Goal: Information Seeking & Learning: Find specific fact

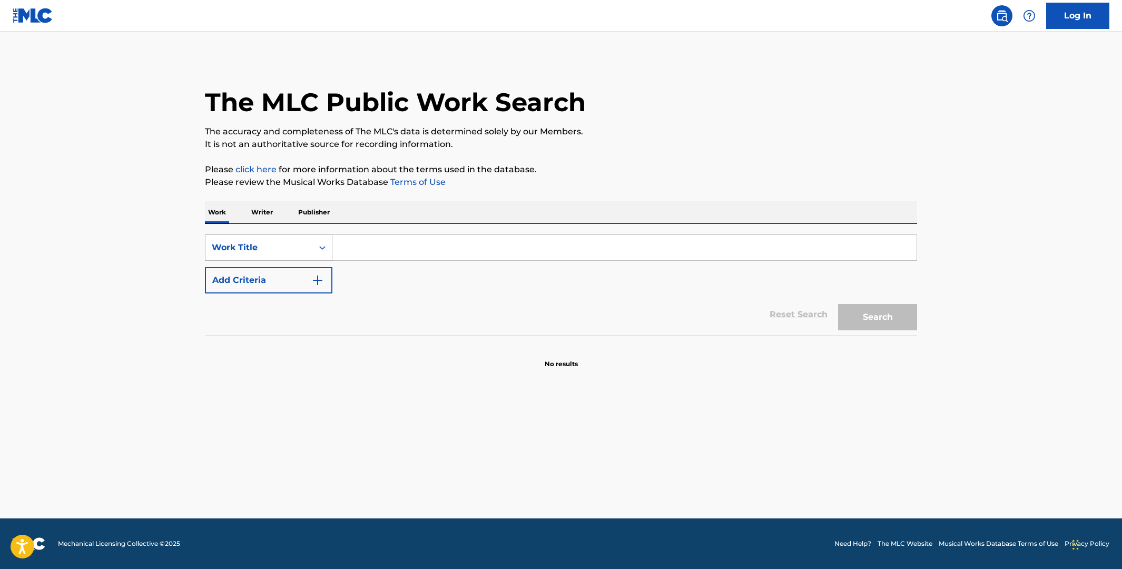
click at [321, 250] on icon "Search Form" at bounding box center [322, 247] width 11 height 11
click at [293, 281] on div "MLC Song Code" at bounding box center [268, 274] width 126 height 26
click at [353, 258] on input "Search Form" at bounding box center [624, 247] width 584 height 25
paste input "HB3VGU"
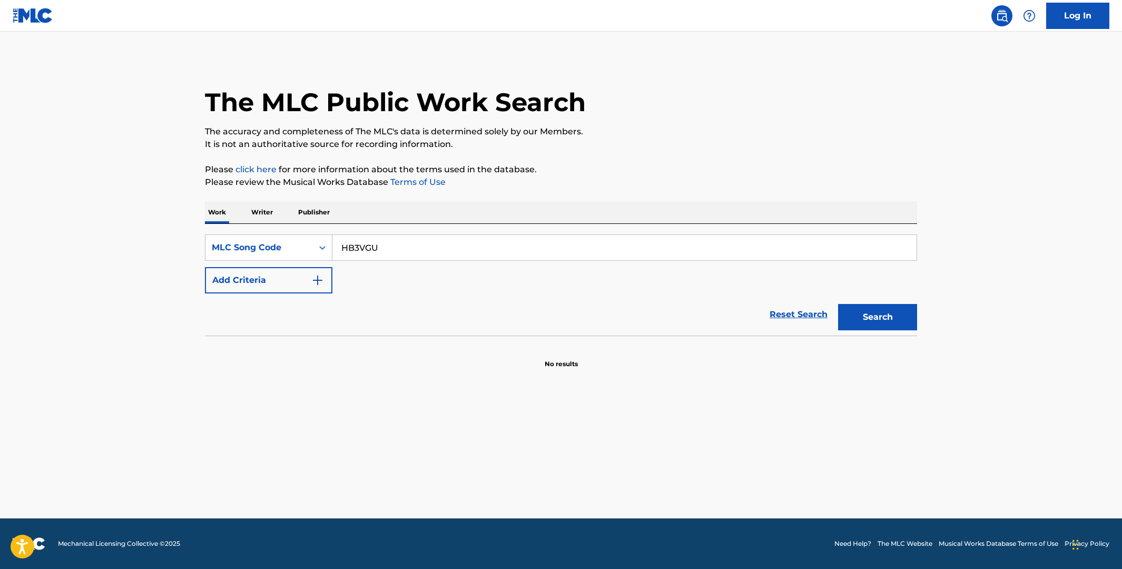
type input "HB3VGU"
click at [838, 304] on button "Search" at bounding box center [877, 317] width 79 height 26
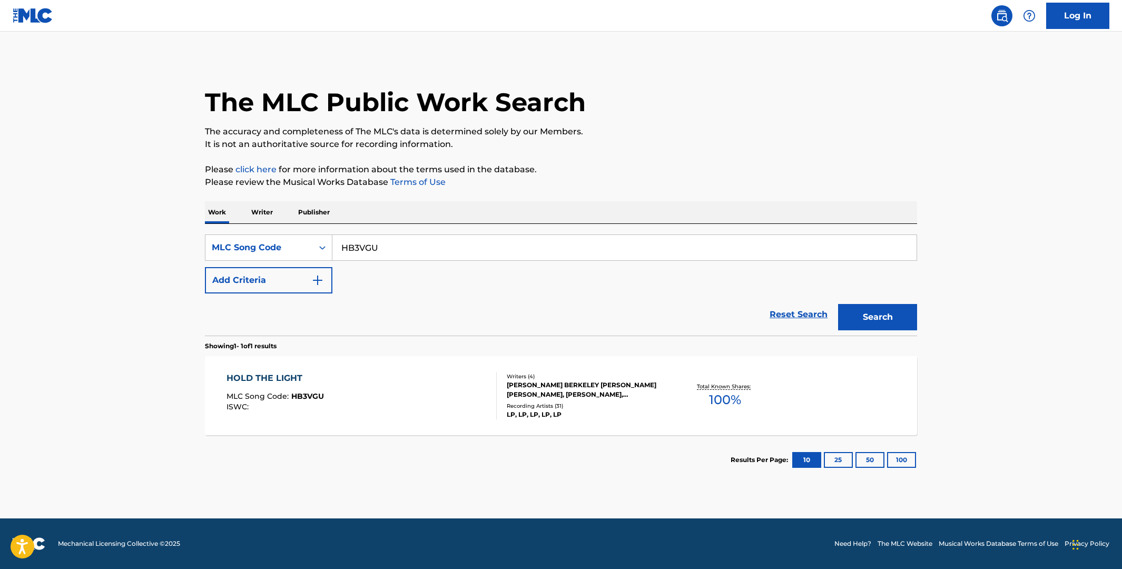
click at [378, 377] on div "HOLD THE LIGHT MLC Song Code : HB3VGU ISWC :" at bounding box center [361, 395] width 271 height 47
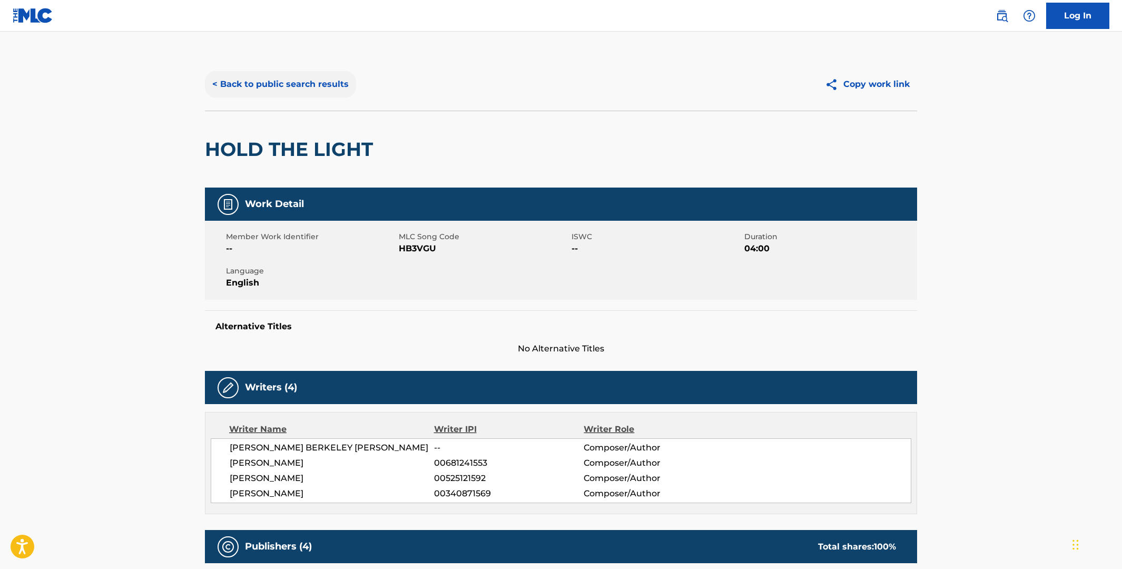
click at [279, 88] on button "< Back to public search results" at bounding box center [280, 84] width 151 height 26
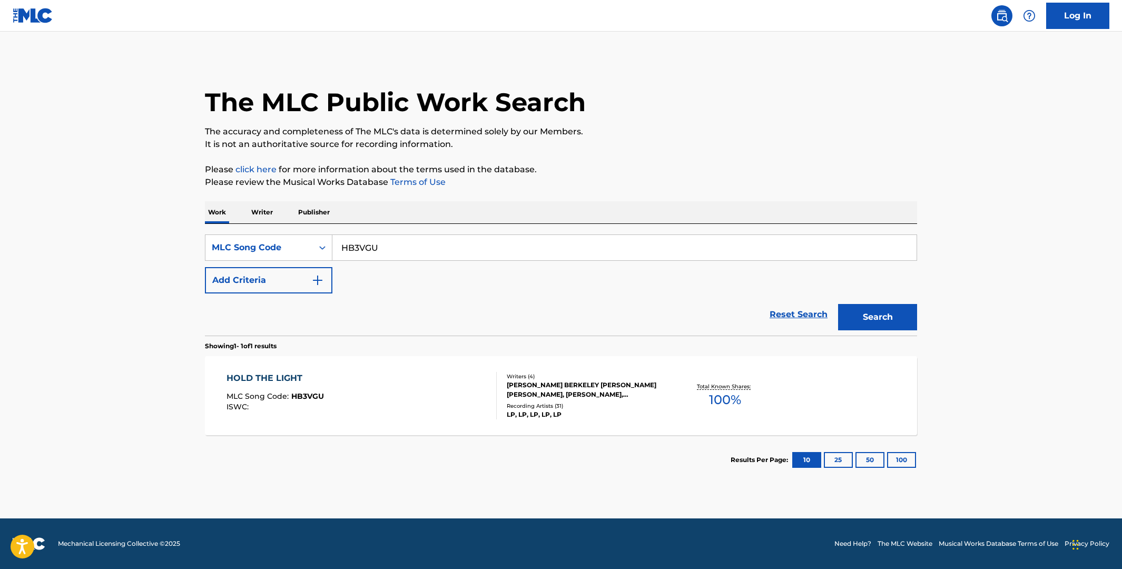
drag, startPoint x: 397, startPoint y: 246, endPoint x: 352, endPoint y: 241, distance: 45.6
click at [352, 241] on input "HB3VGU" at bounding box center [624, 247] width 584 height 25
paste input "IG9DJG"
type input "IG9DJG"
click at [838, 304] on button "Search" at bounding box center [877, 317] width 79 height 26
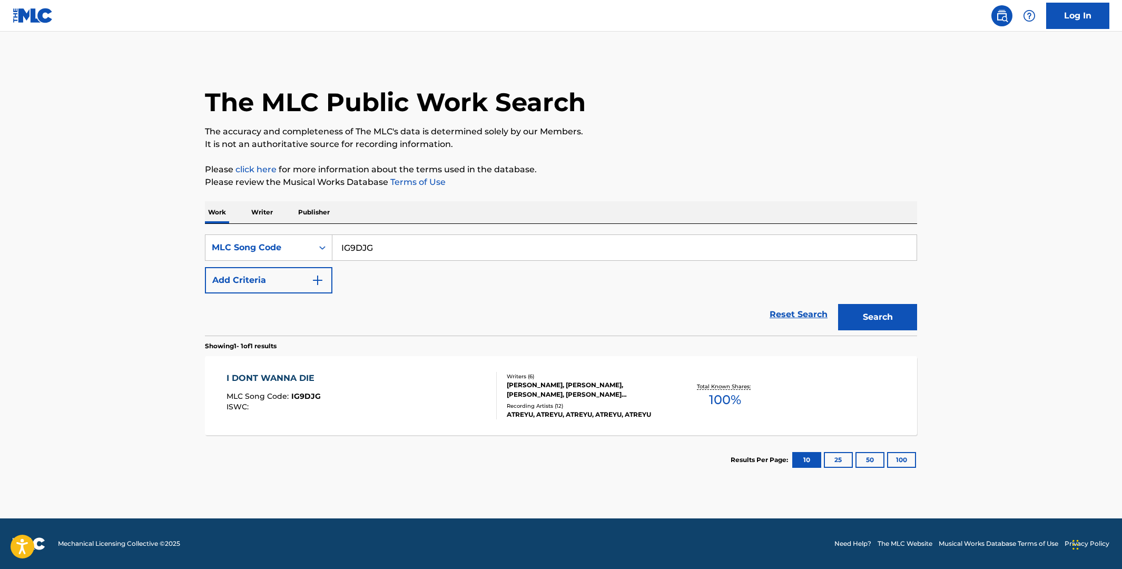
click at [429, 399] on div "I DONT WANNA DIE MLC Song Code : IG9DJG ISWC :" at bounding box center [361, 395] width 271 height 47
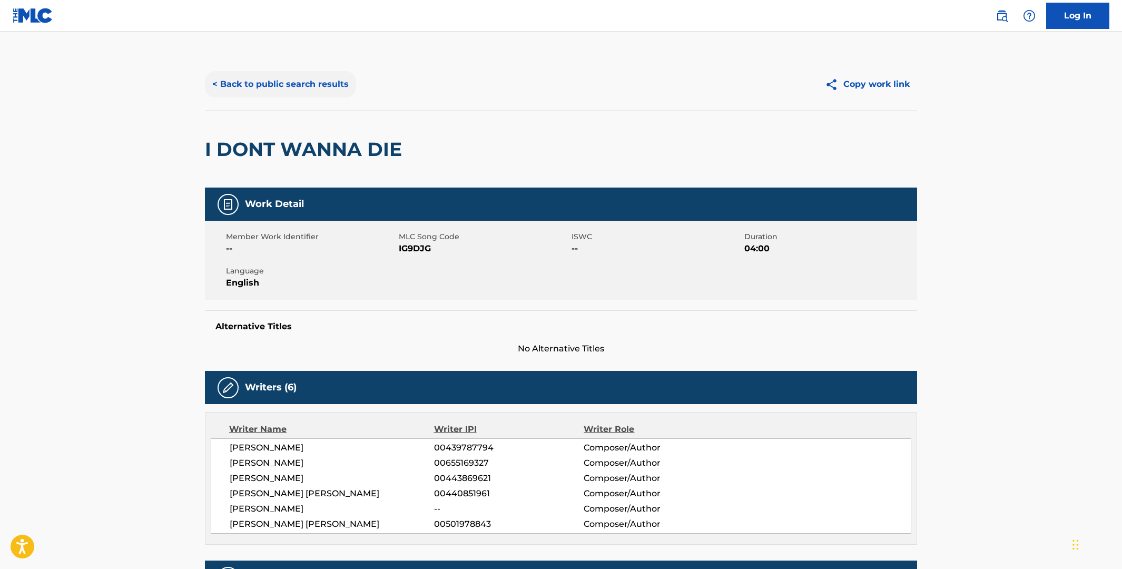
click at [289, 91] on button "< Back to public search results" at bounding box center [280, 84] width 151 height 26
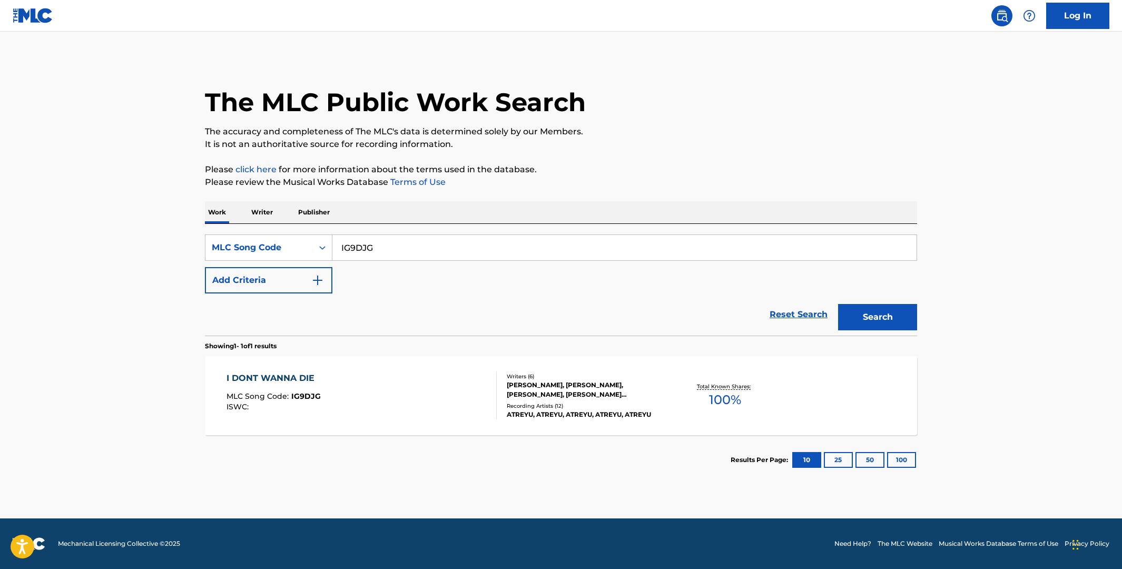
drag, startPoint x: 406, startPoint y: 245, endPoint x: 329, endPoint y: 231, distance: 78.3
click at [329, 231] on div "SearchWithCriteriab54a89a3-5d08-40b0-9f3c-36dca27d3eeb MLC Song Code IG9DJG Add…" at bounding box center [561, 280] width 712 height 112
paste input "WV8GCD"
type input "WV8GCD"
click at [838, 304] on button "Search" at bounding box center [877, 317] width 79 height 26
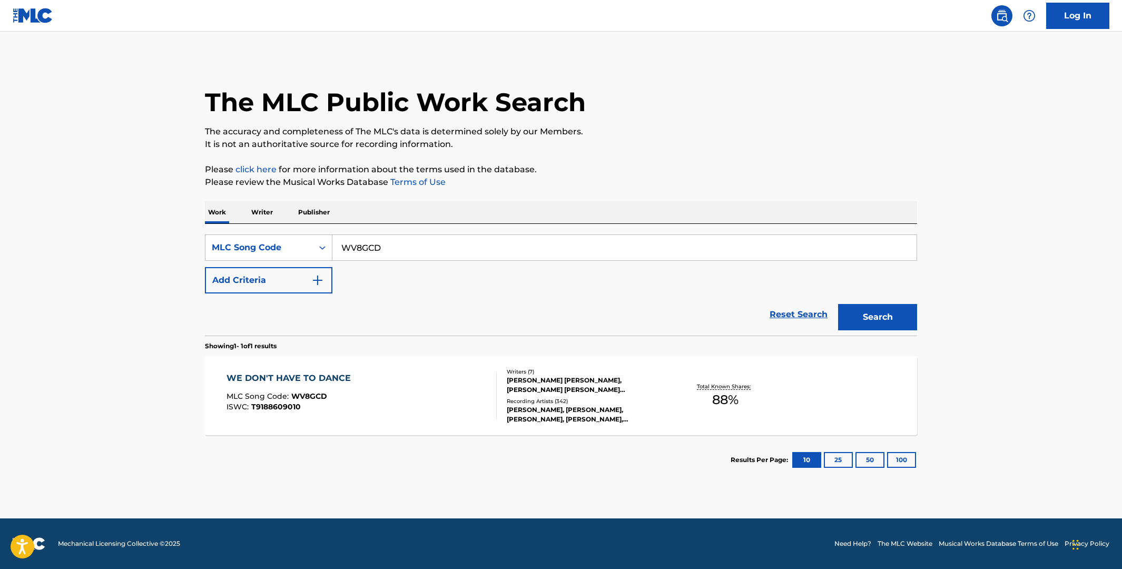
click at [402, 401] on div "WE DON'T HAVE TO DANCE MLC Song Code : WV8GCD ISWC : T9188609010" at bounding box center [361, 395] width 271 height 47
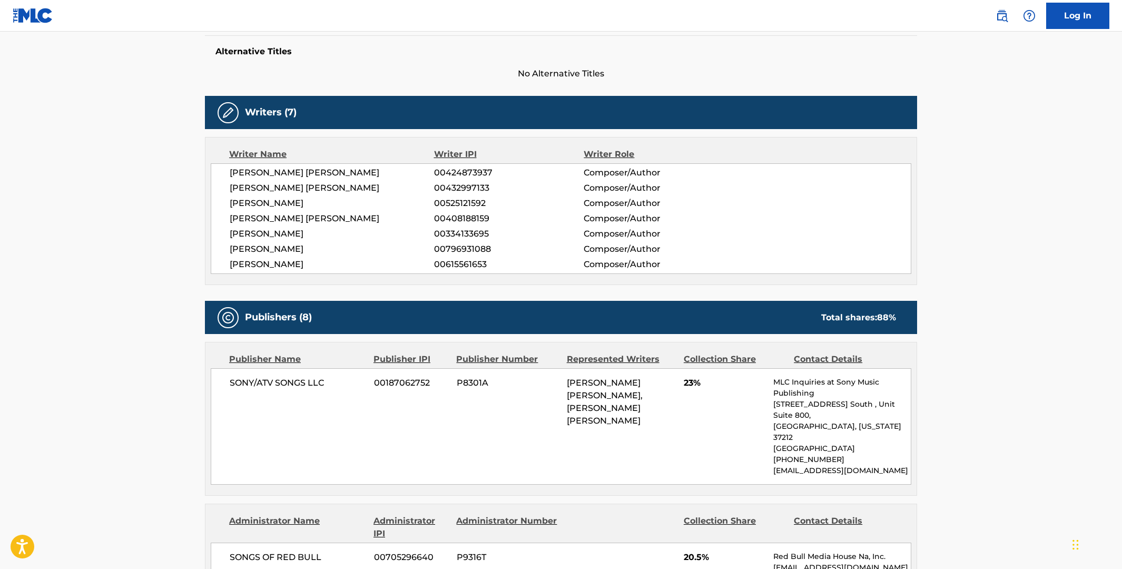
scroll to position [250, 0]
